Goal: Task Accomplishment & Management: Complete application form

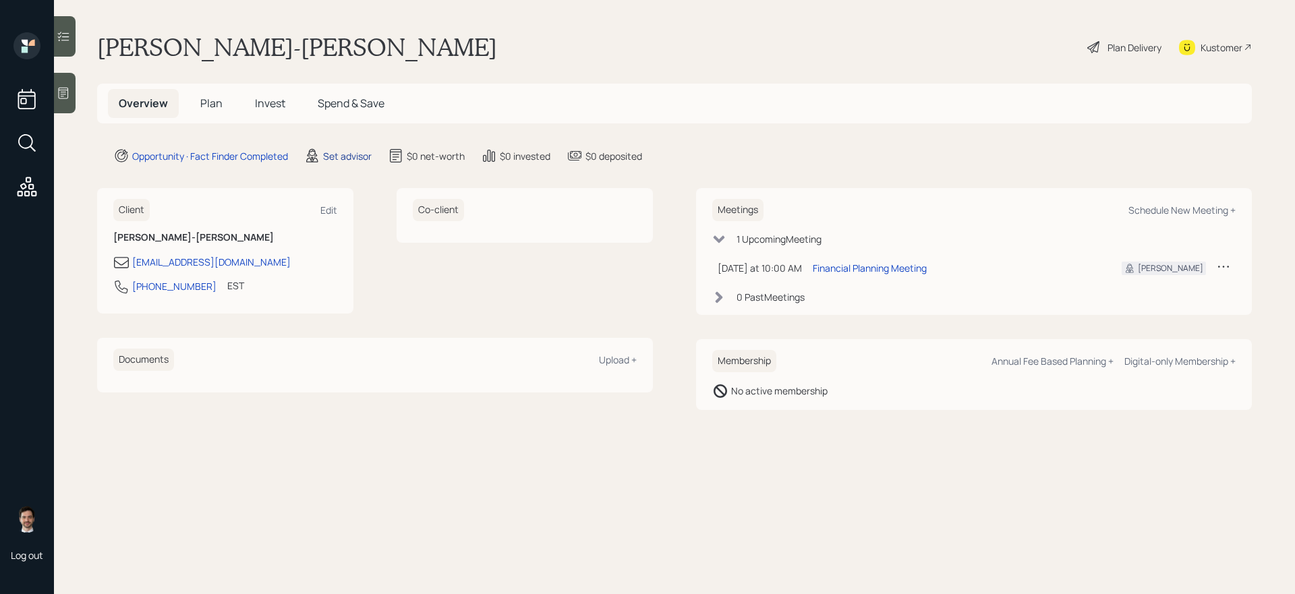
click at [354, 155] on div "Set advisor" at bounding box center [347, 156] width 49 height 14
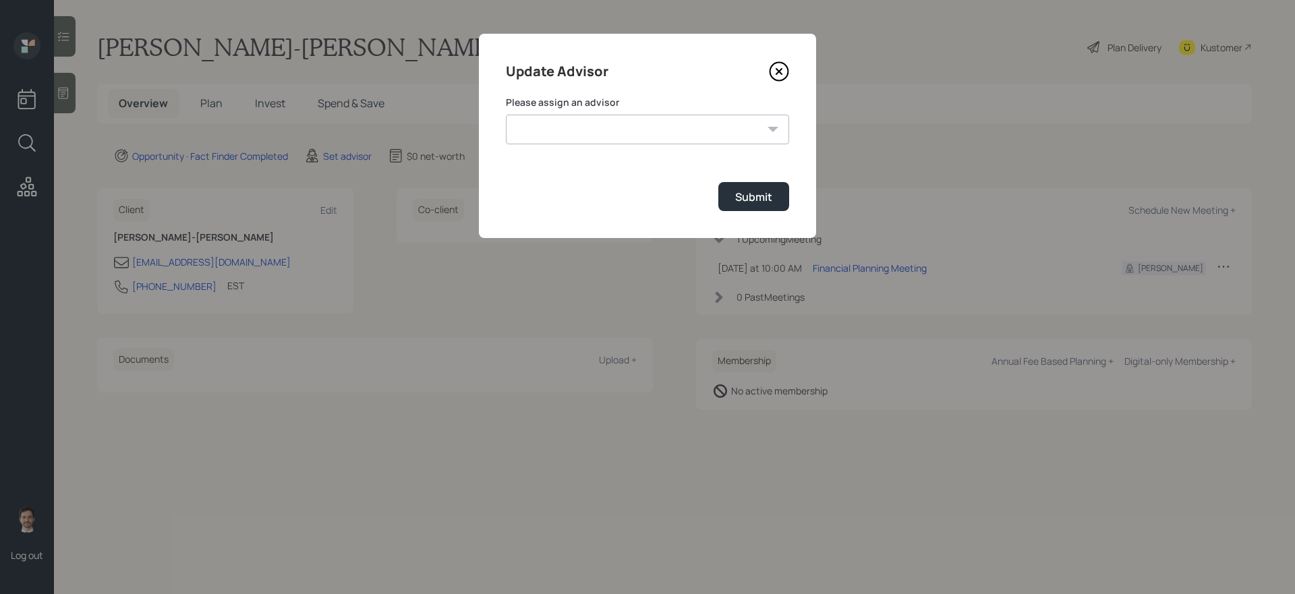
click at [600, 142] on select "[PERSON_NAME] [PERSON_NAME] [PERSON_NAME] End [PERSON_NAME] [PERSON_NAME] [PERS…" at bounding box center [647, 130] width 283 height 30
select select "ef6b64e1-8f62-4a74-b865-a7df4b35b836"
click at [506, 115] on select "[PERSON_NAME] [PERSON_NAME] [PERSON_NAME] End [PERSON_NAME] [PERSON_NAME] [PERS…" at bounding box center [647, 130] width 283 height 30
click at [747, 194] on div "Submit" at bounding box center [753, 197] width 37 height 15
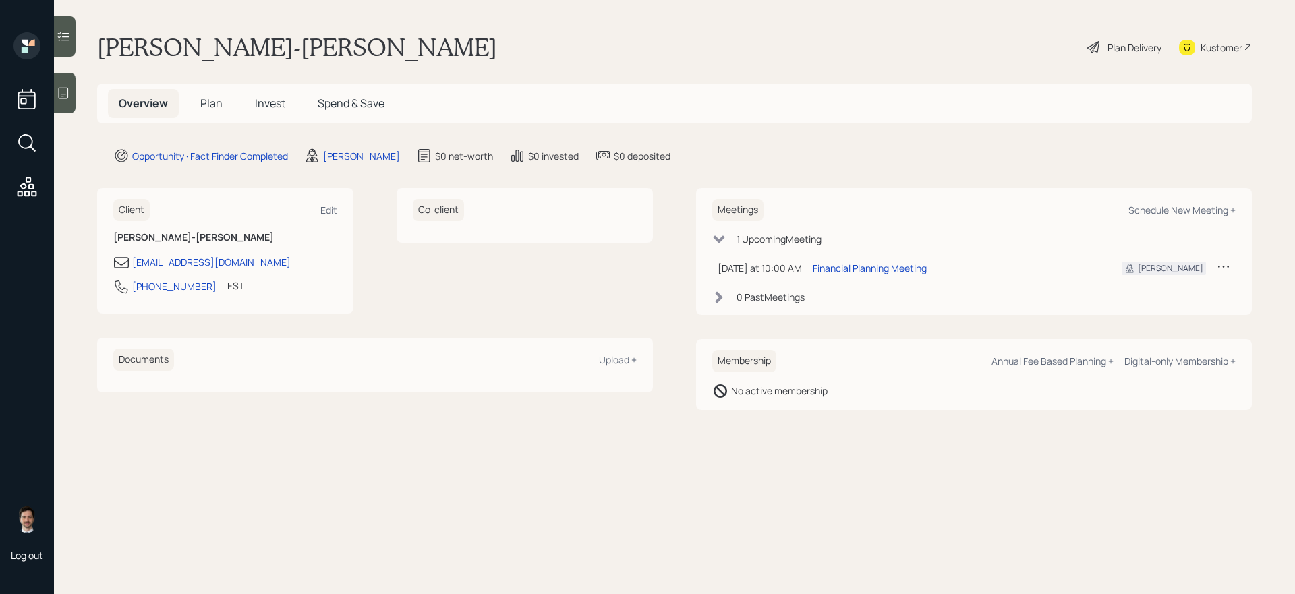
click at [201, 98] on span "Plan" at bounding box center [211, 103] width 22 height 15
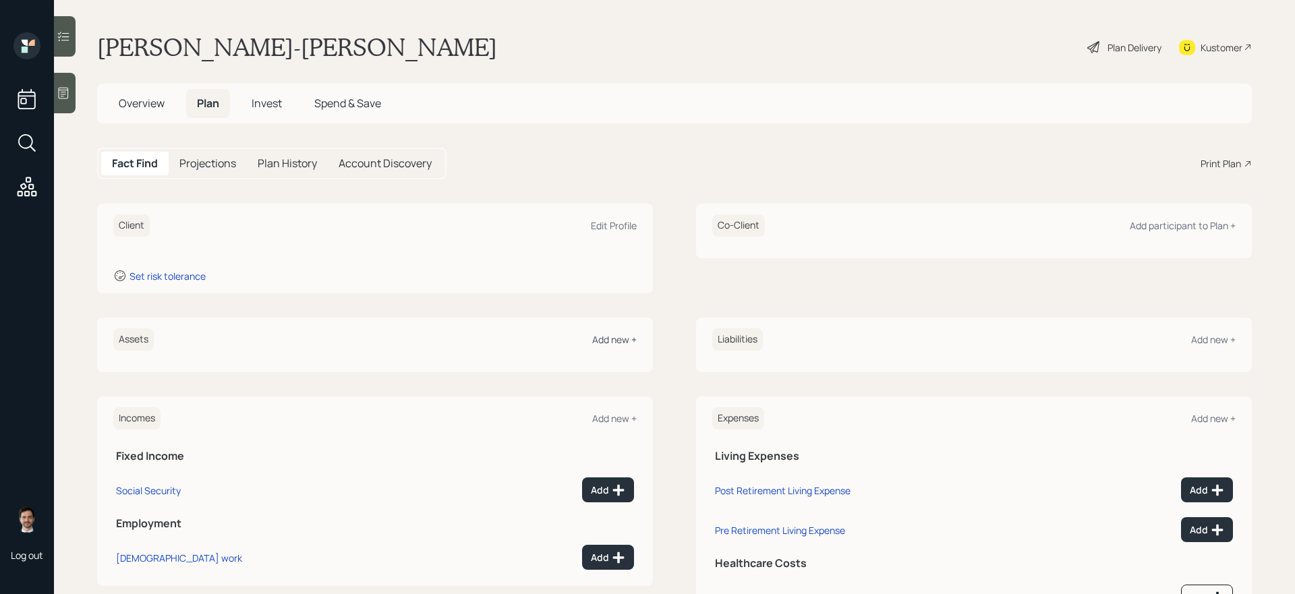
click at [619, 343] on div "Add new +" at bounding box center [614, 339] width 45 height 13
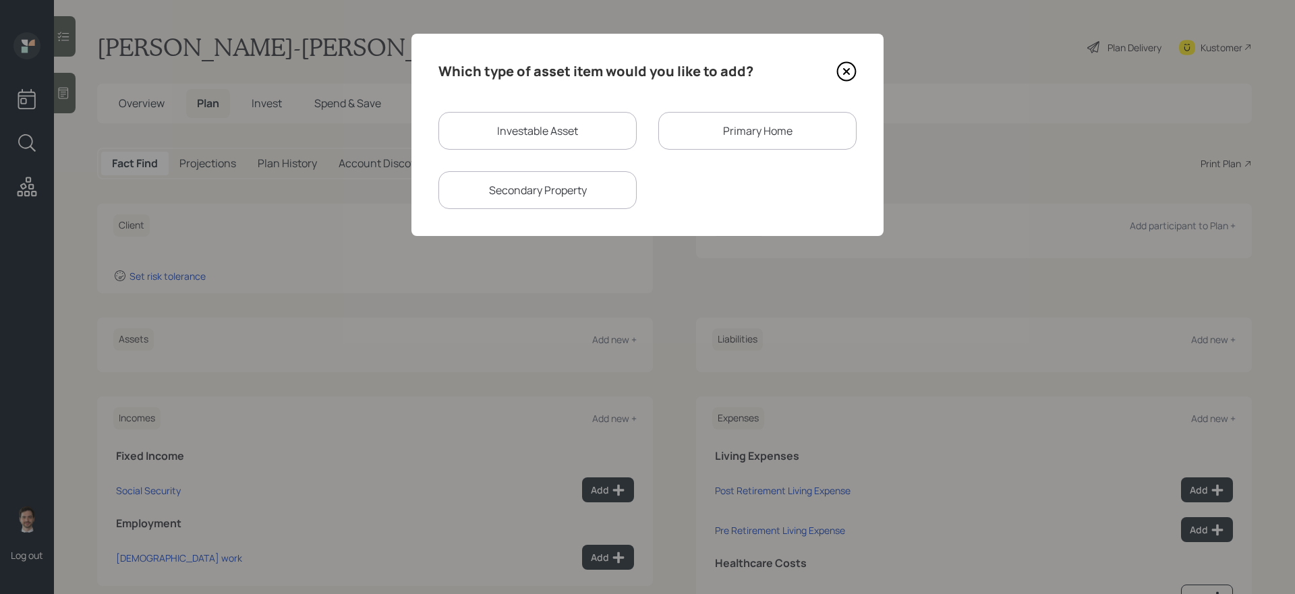
click at [596, 130] on div "Investable Asset" at bounding box center [538, 131] width 198 height 38
select select "taxable"
select select "balanced"
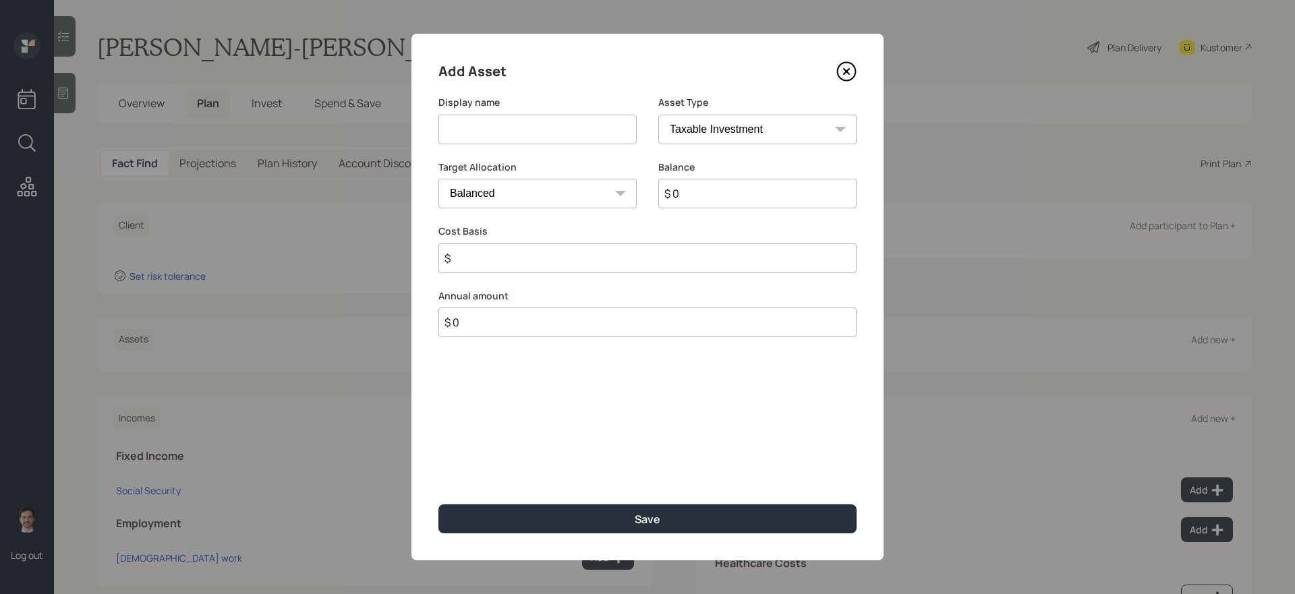
click at [596, 130] on input at bounding box center [538, 130] width 198 height 30
type input "Savings"
click at [609, 198] on select "Cash Conservative Balanced Aggressive" at bounding box center [538, 194] width 198 height 30
select select "uninvested"
click at [439, 179] on select "Cash Conservative Balanced Aggressive" at bounding box center [538, 194] width 198 height 30
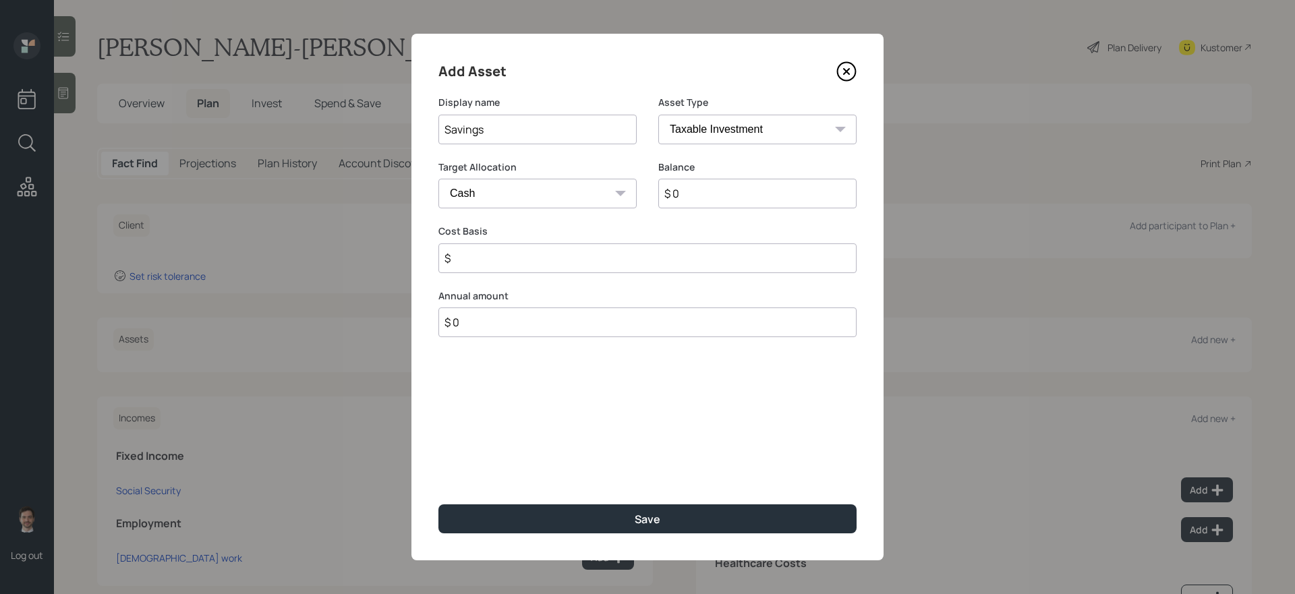
click at [697, 196] on input "$ 0" at bounding box center [757, 194] width 198 height 30
type input "$ 1"
type input "$ 15"
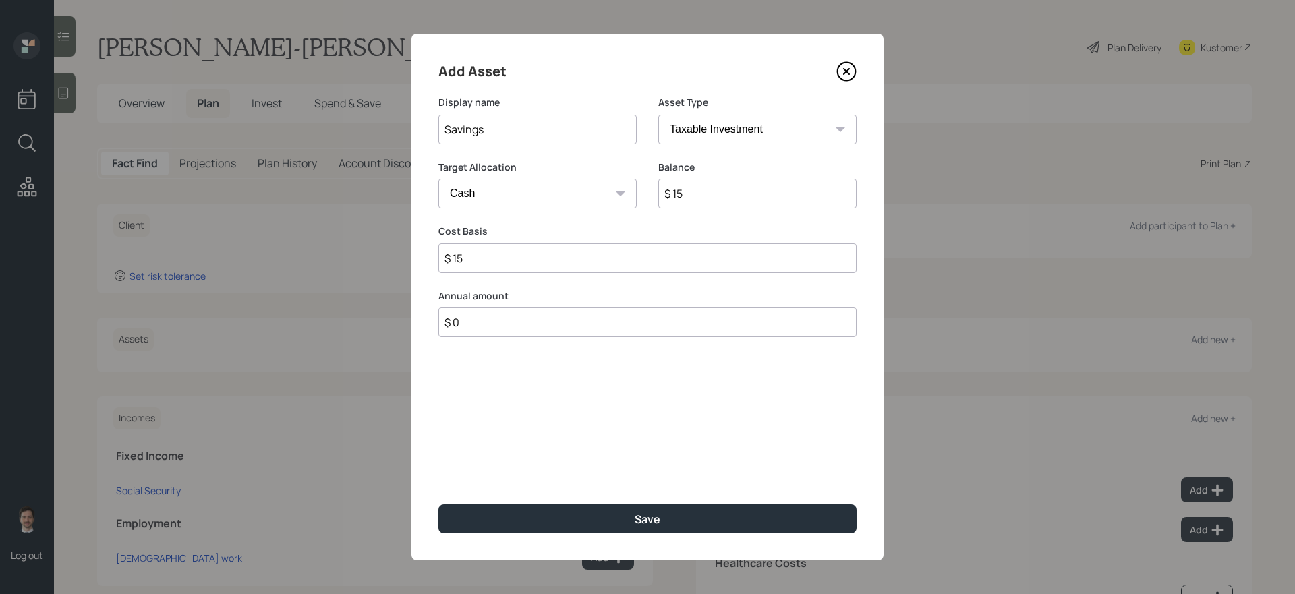
type input "$ 150"
type input "$ 1,500"
type input "$ 15,000"
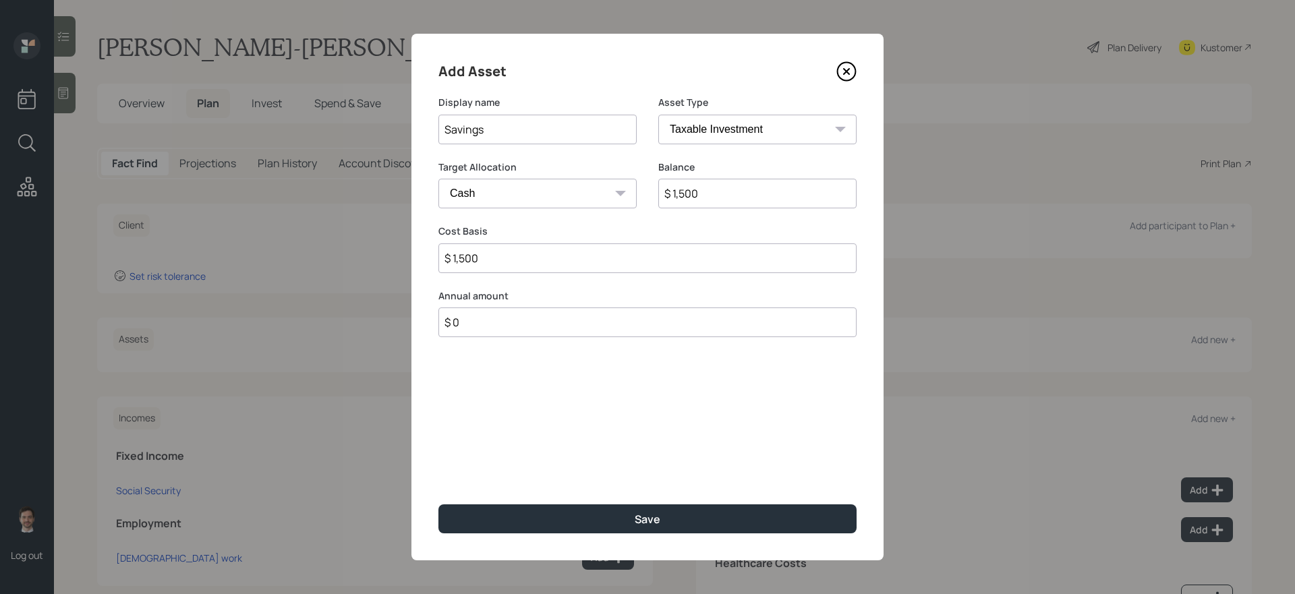
type input "$ 15,000"
type input "$ 150,000"
click at [439, 501] on button "Save" at bounding box center [648, 519] width 418 height 29
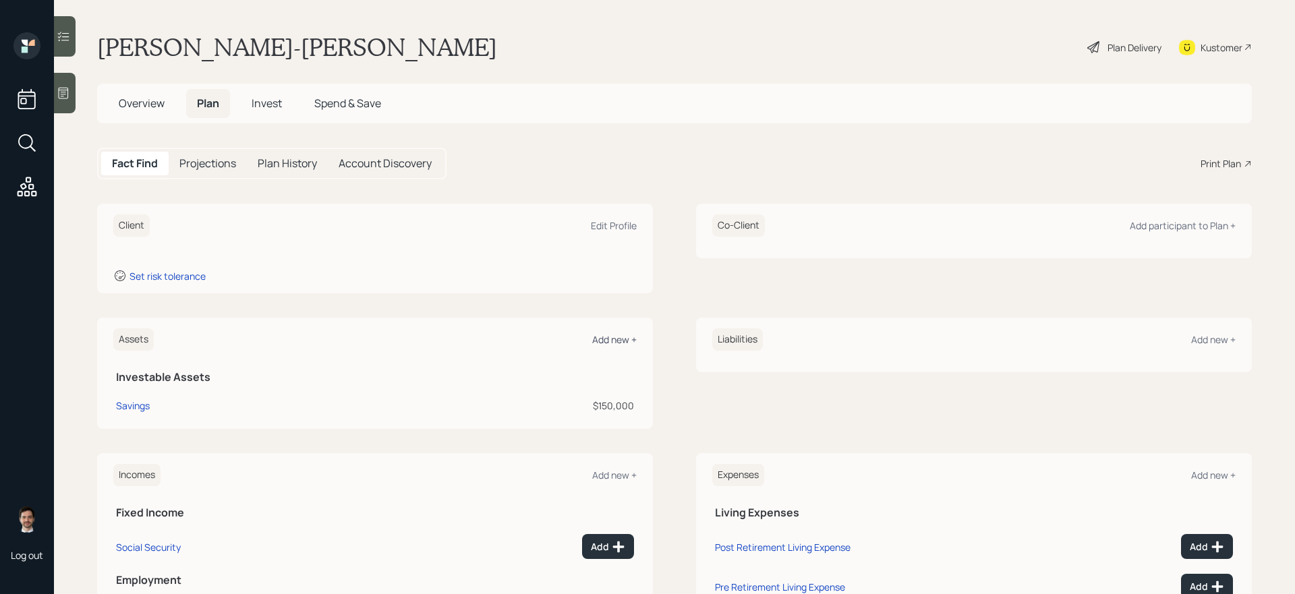
click at [615, 343] on div "Add new +" at bounding box center [614, 339] width 45 height 13
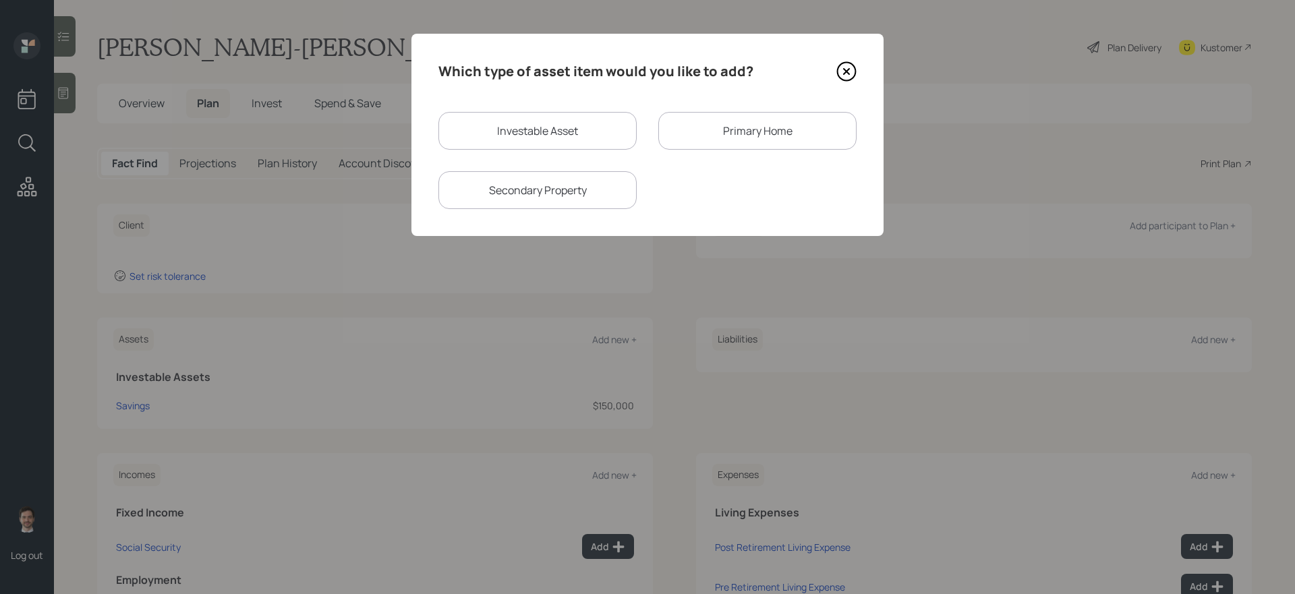
click at [503, 138] on div "Investable Asset" at bounding box center [538, 131] width 198 height 38
select select "taxable"
select select "balanced"
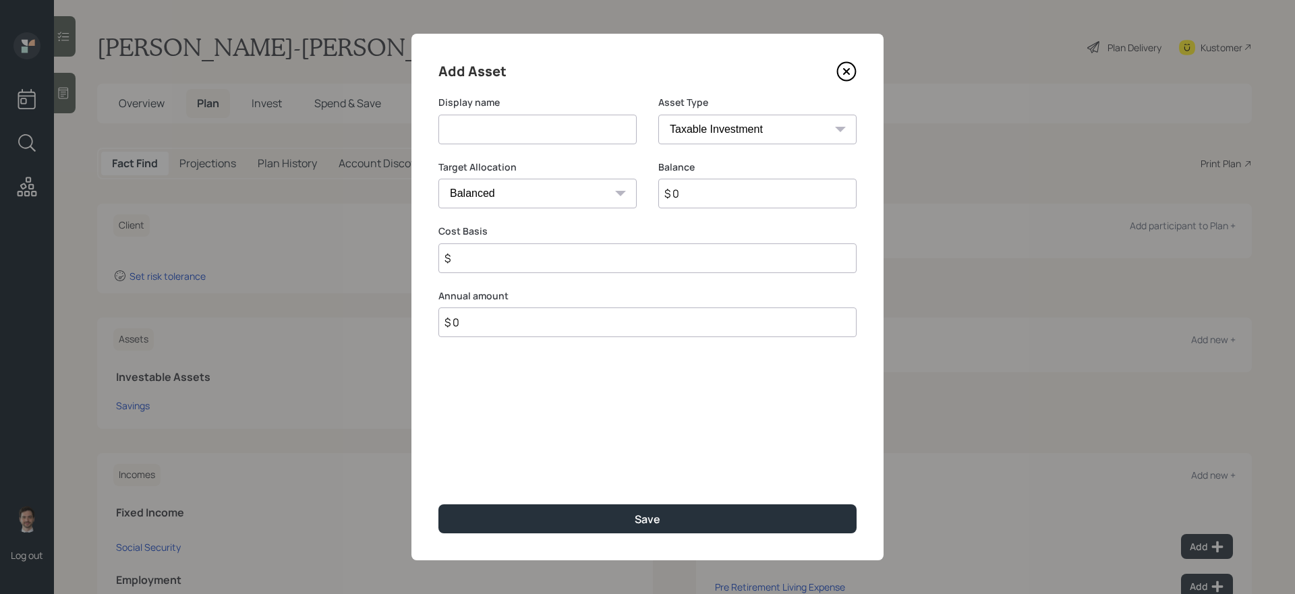
click at [503, 138] on input at bounding box center [538, 130] width 198 height 30
type input "State Retirement Plan"
select select "ira"
type input "$"
type input "$ 1"
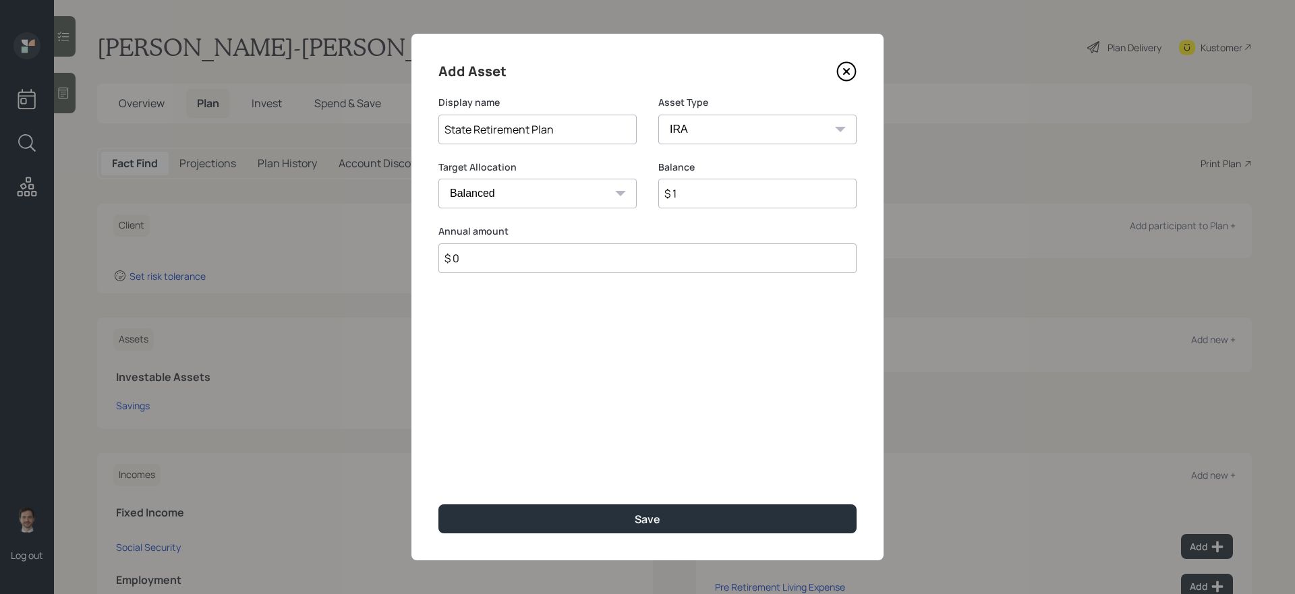
type input "$ 0"
click at [439, 501] on button "Save" at bounding box center [648, 519] width 418 height 29
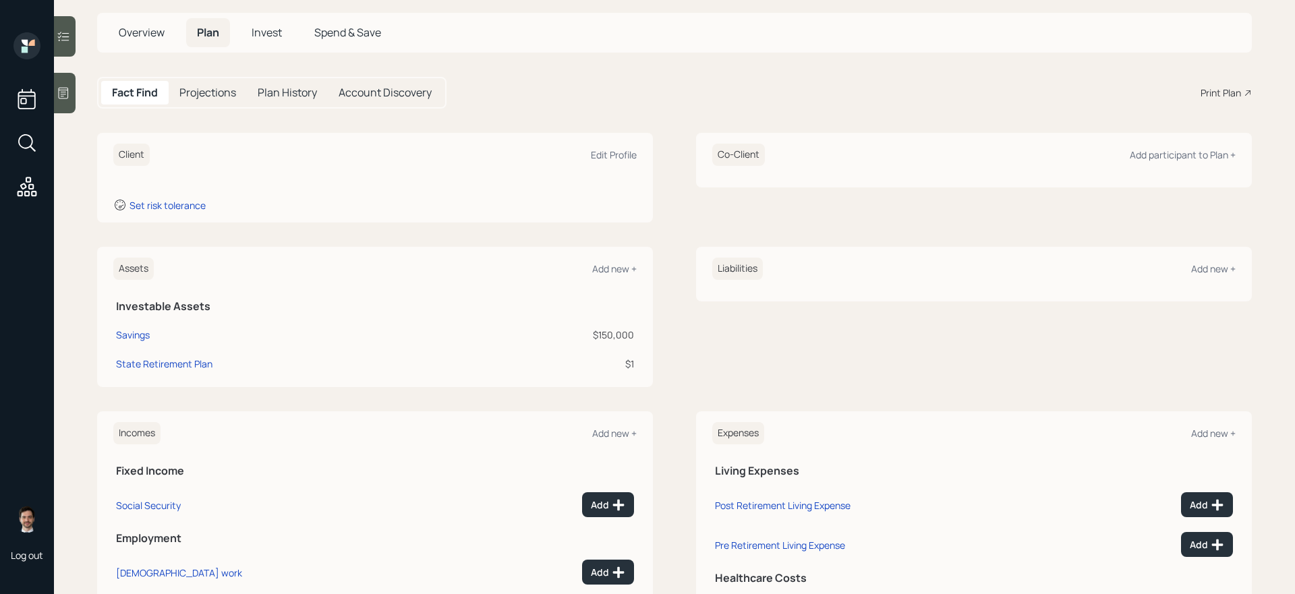
scroll to position [69, 0]
